Goal: Transaction & Acquisition: Purchase product/service

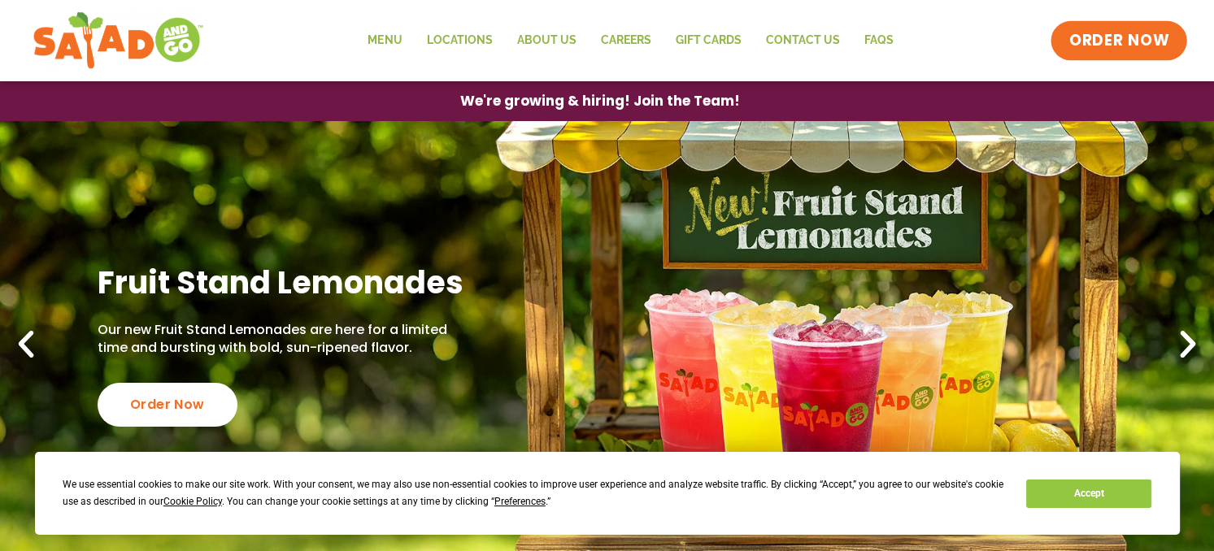
click at [1086, 50] on span "ORDER NOW" at bounding box center [1120, 40] width 101 height 21
click at [391, 33] on link "Menu" at bounding box center [384, 40] width 59 height 37
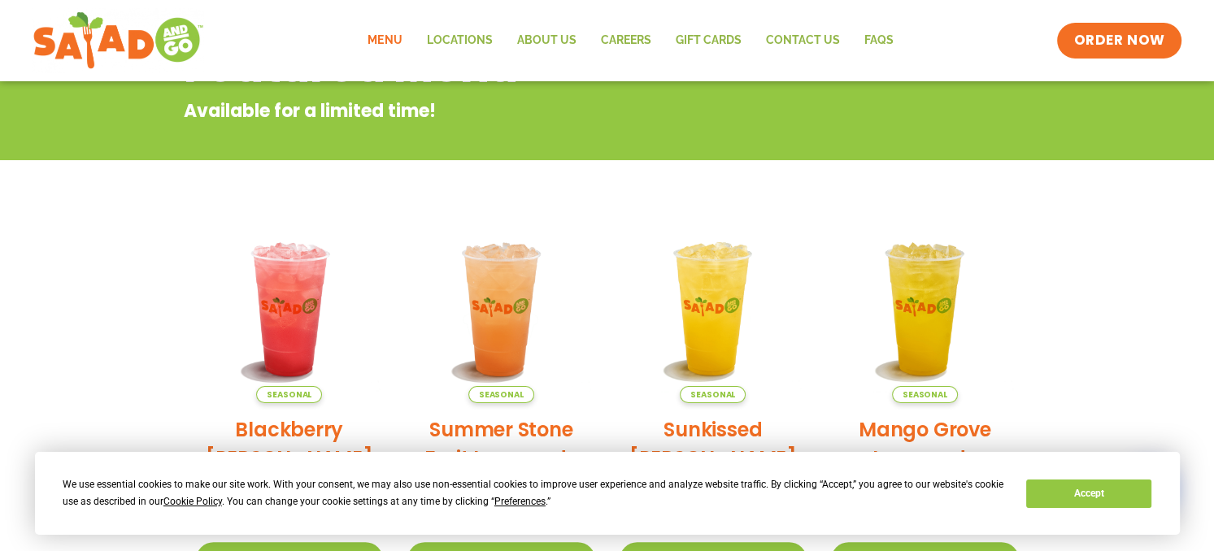
scroll to position [488, 0]
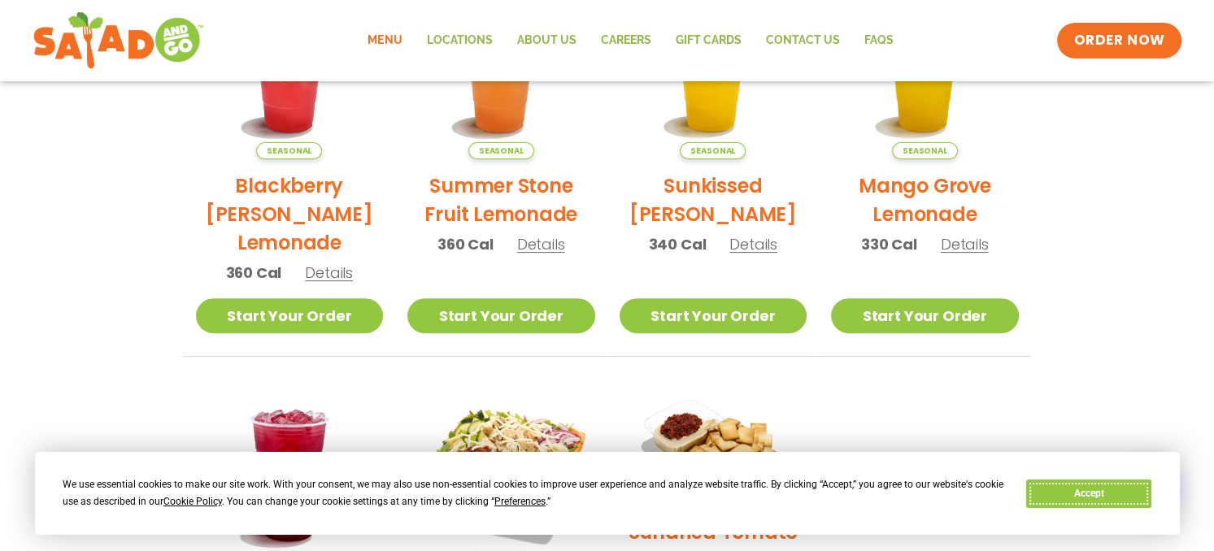
click at [1117, 497] on button "Accept" at bounding box center [1088, 494] width 125 height 28
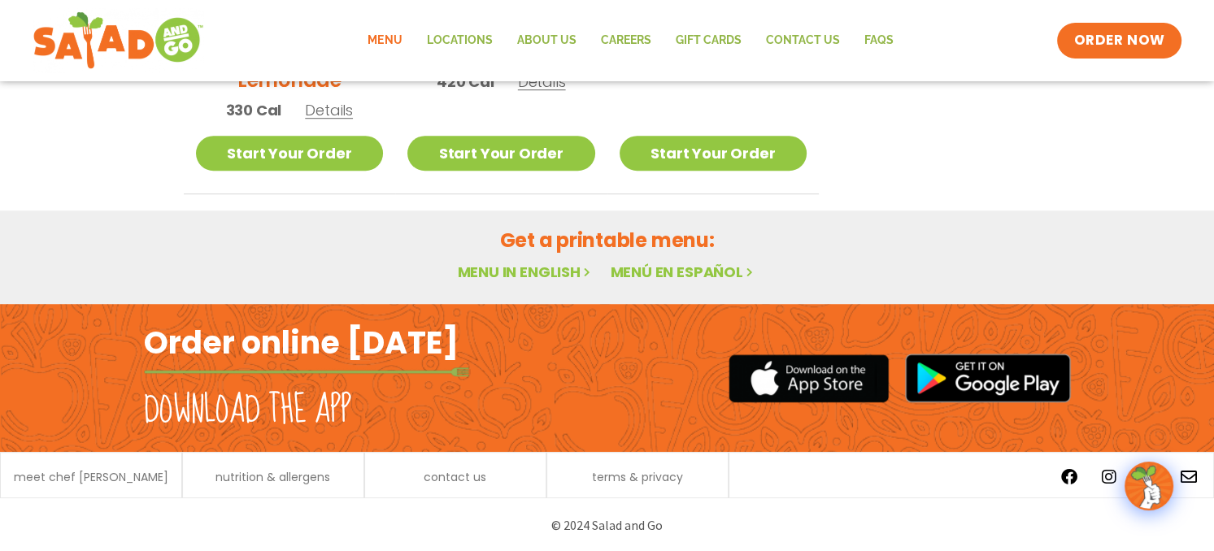
scroll to position [1061, 0]
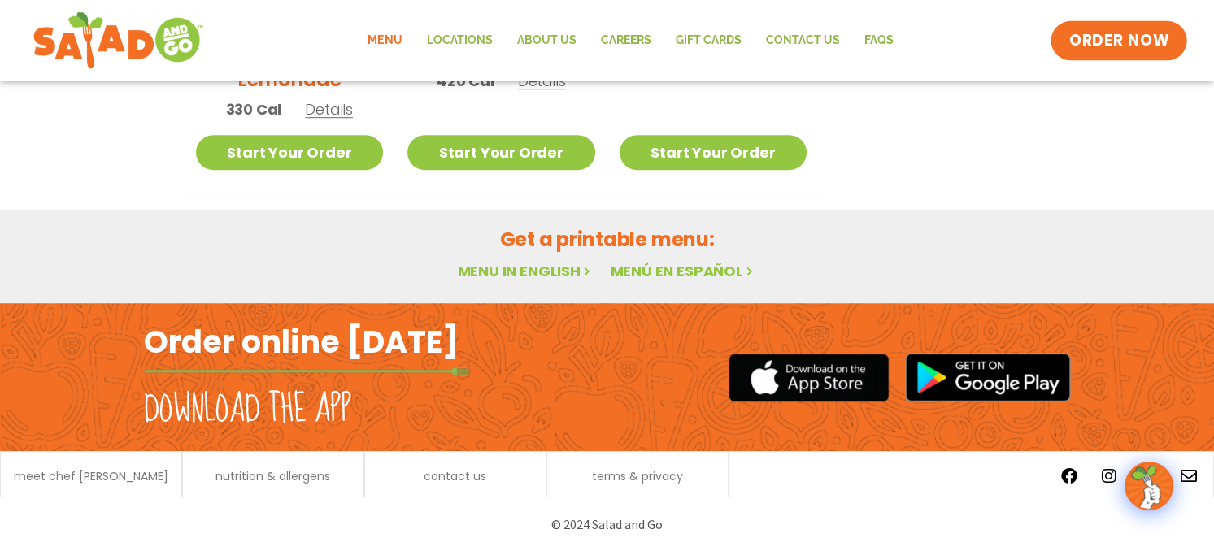
click at [1091, 50] on span "ORDER NOW" at bounding box center [1120, 40] width 101 height 21
